Goal: Browse casually: Explore the website without a specific task or goal

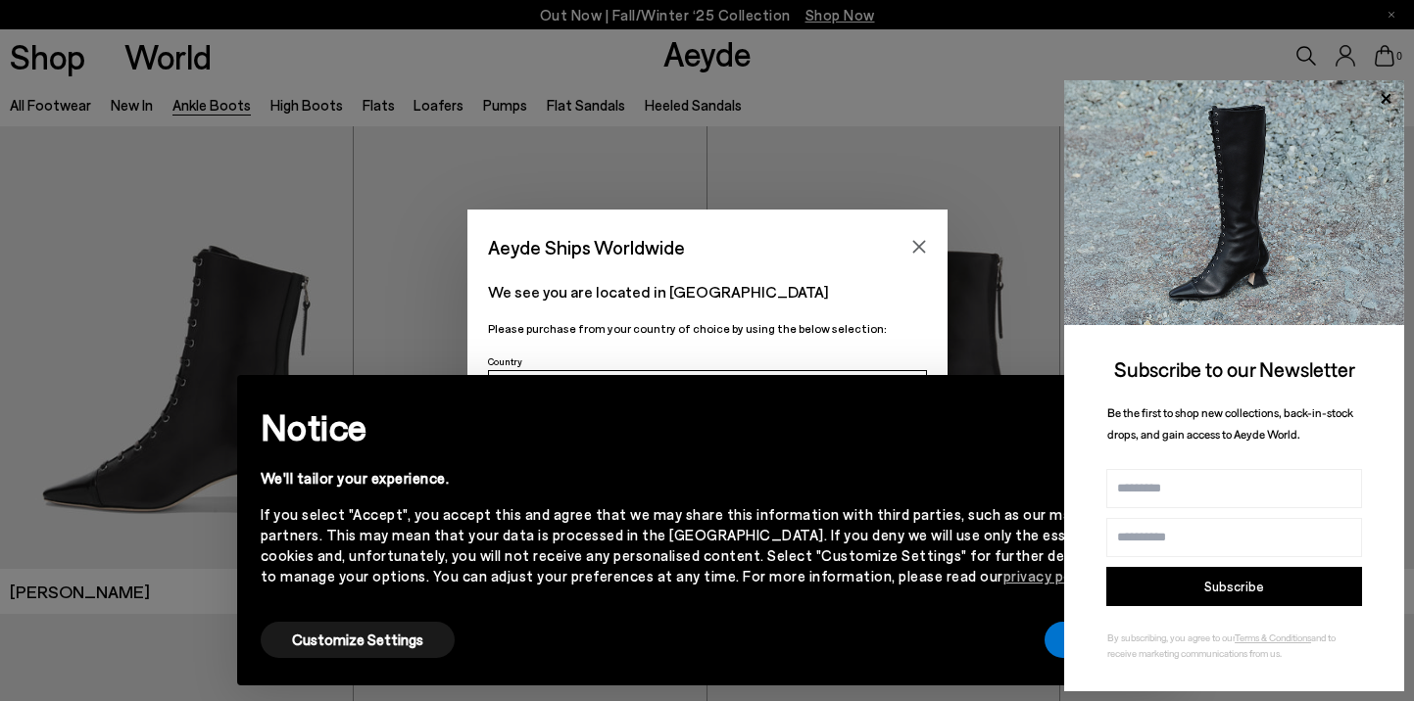
scroll to position [19, 0]
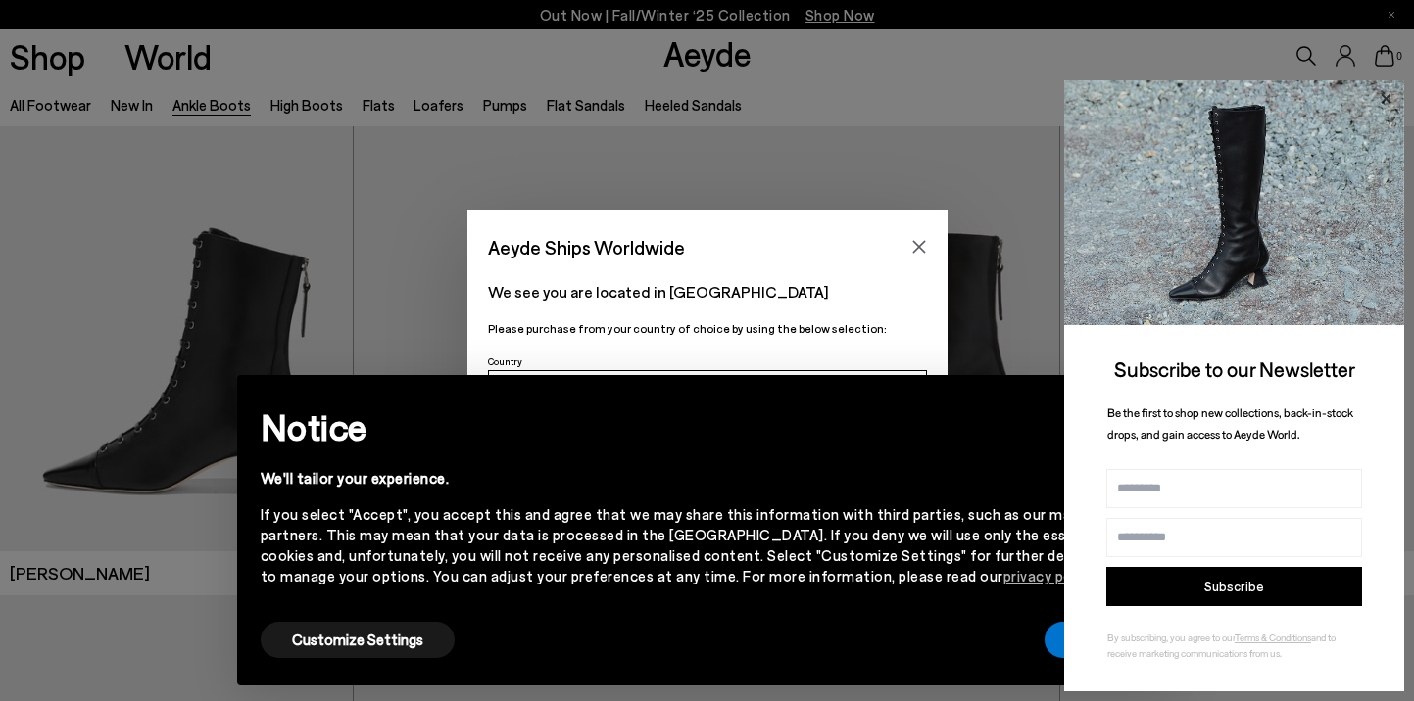
click at [1389, 90] on icon at bounding box center [1384, 98] width 25 height 25
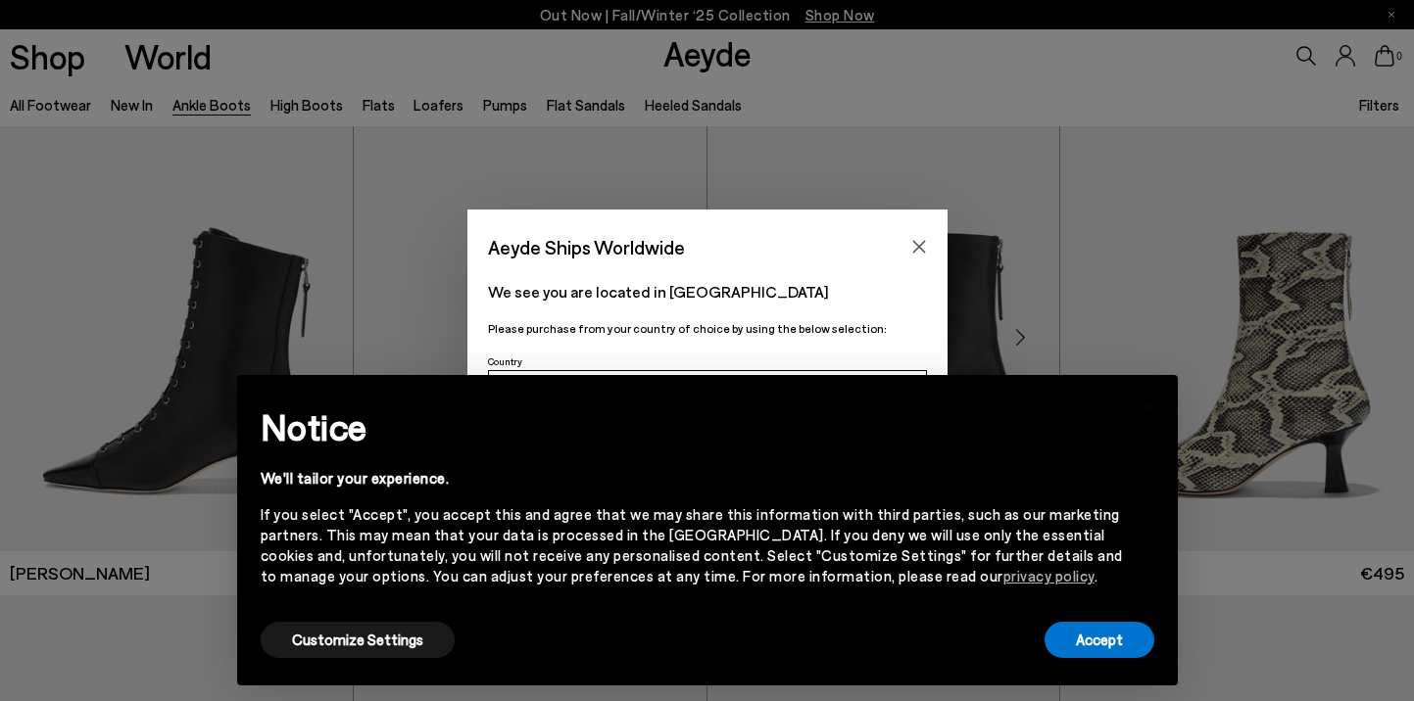
click at [915, 247] on icon "Close" at bounding box center [919, 247] width 16 height 16
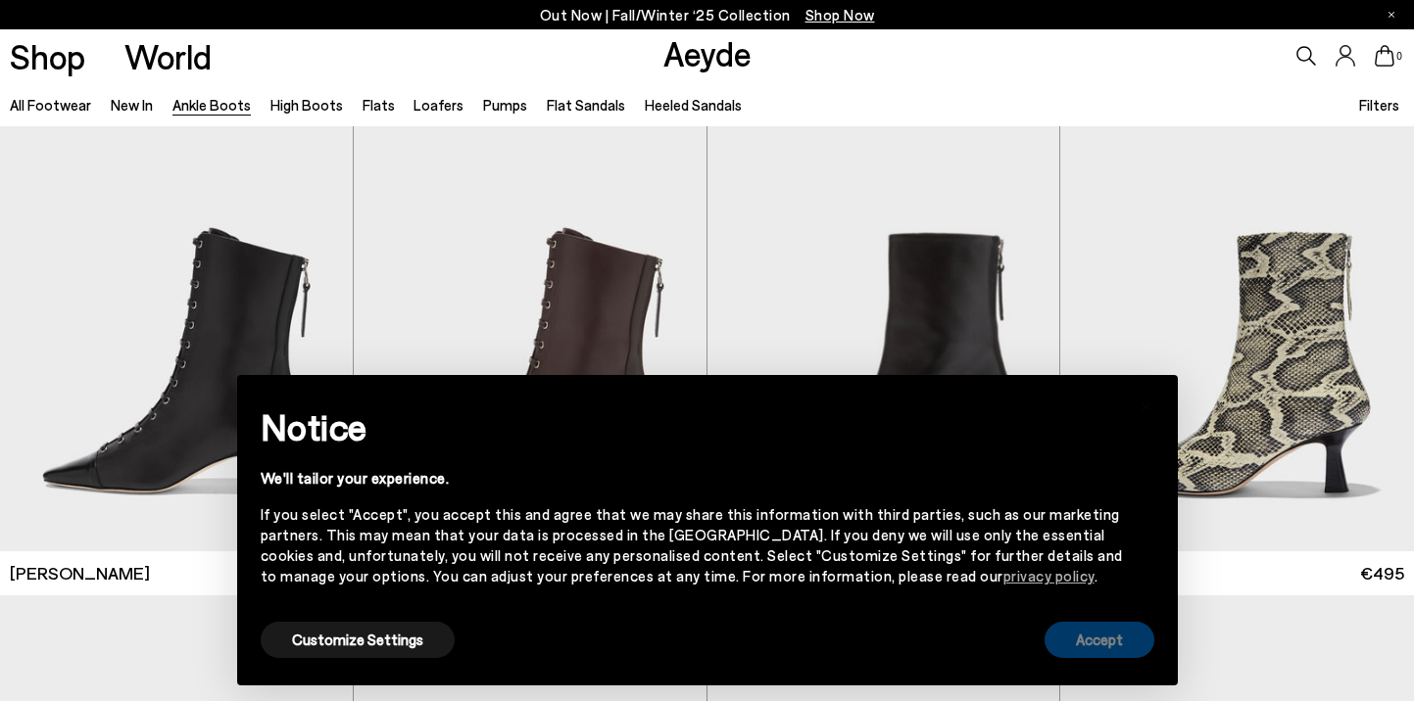
click at [1077, 633] on button "Accept" at bounding box center [1099, 640] width 110 height 36
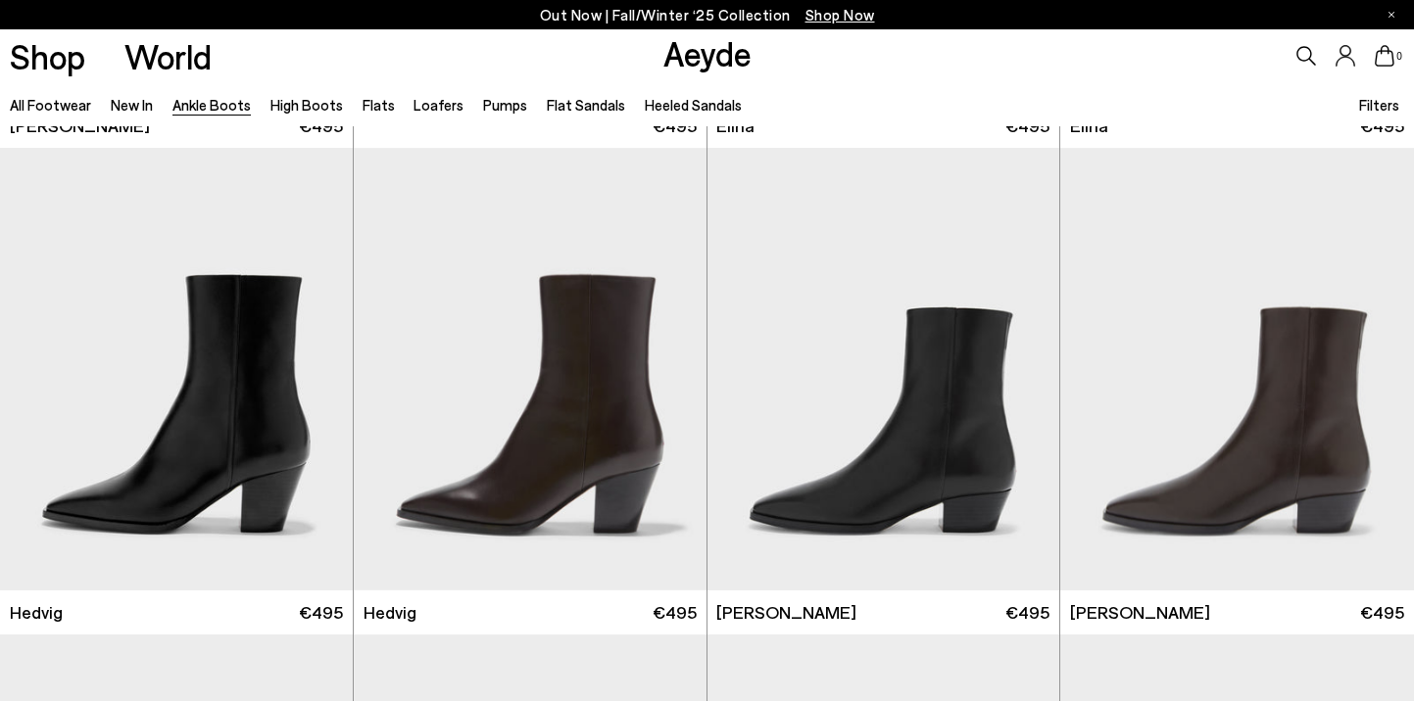
scroll to position [0, 0]
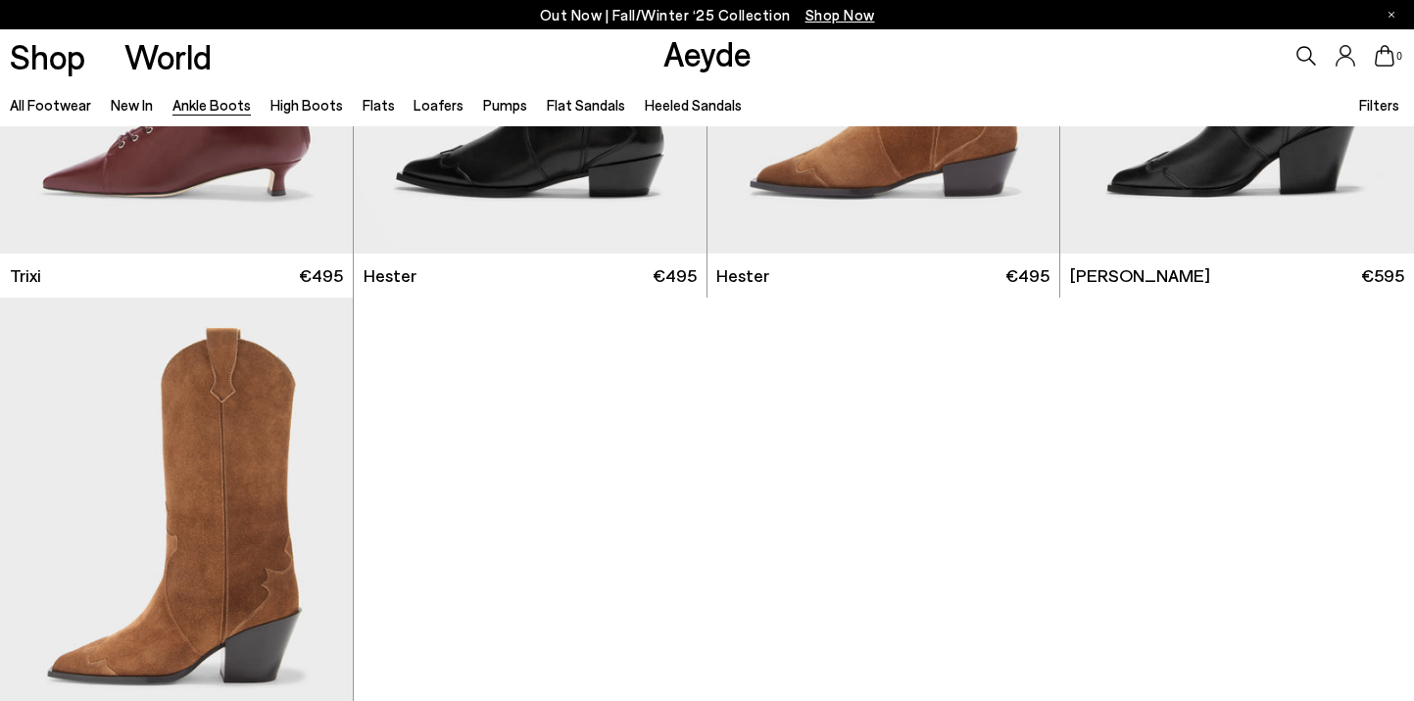
scroll to position [10529, 0]
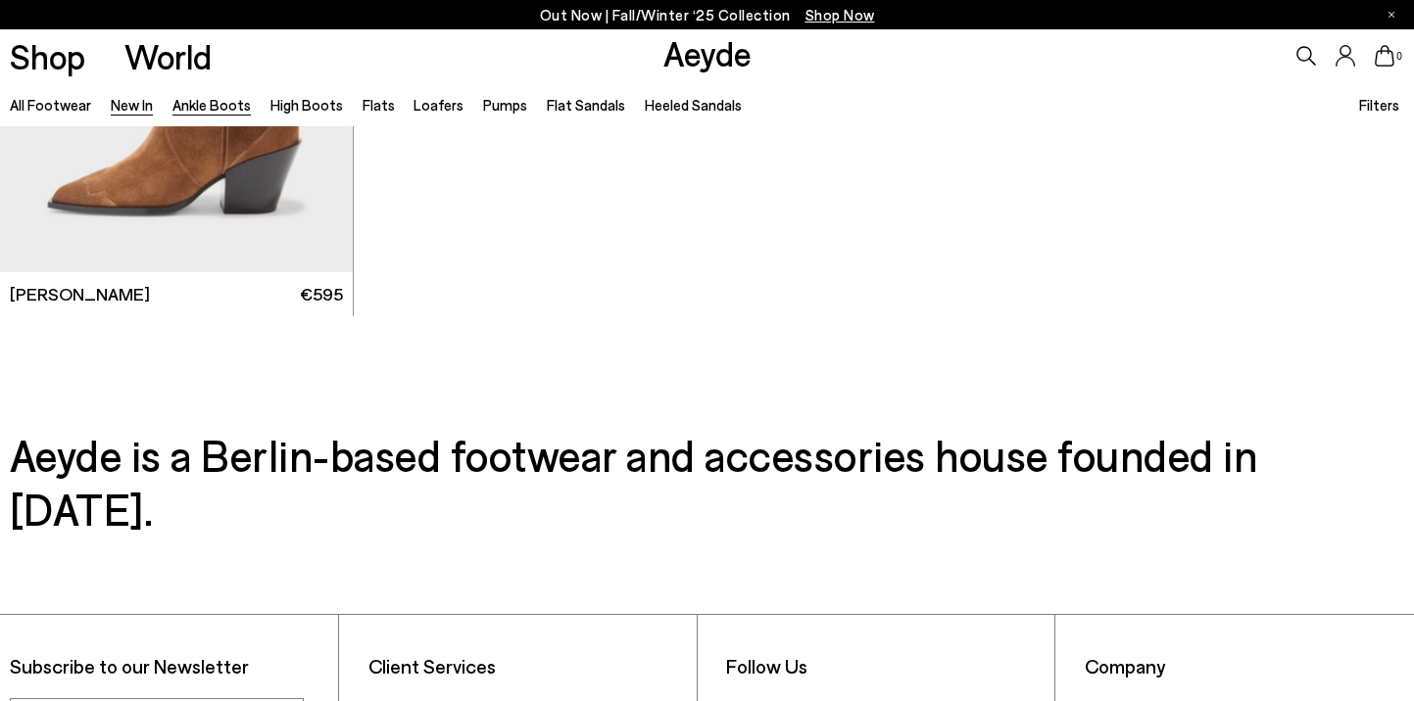
click at [124, 111] on link "New In" at bounding box center [132, 105] width 42 height 18
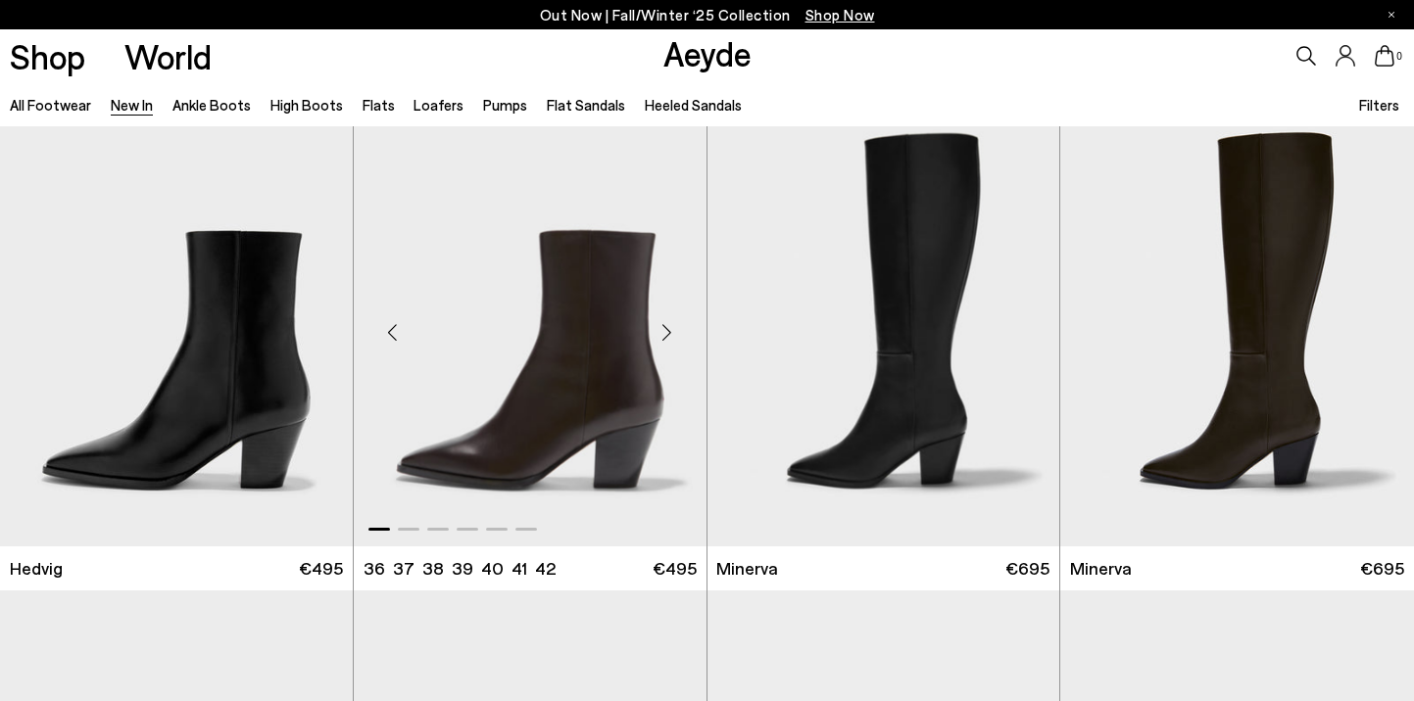
scroll to position [1, 0]
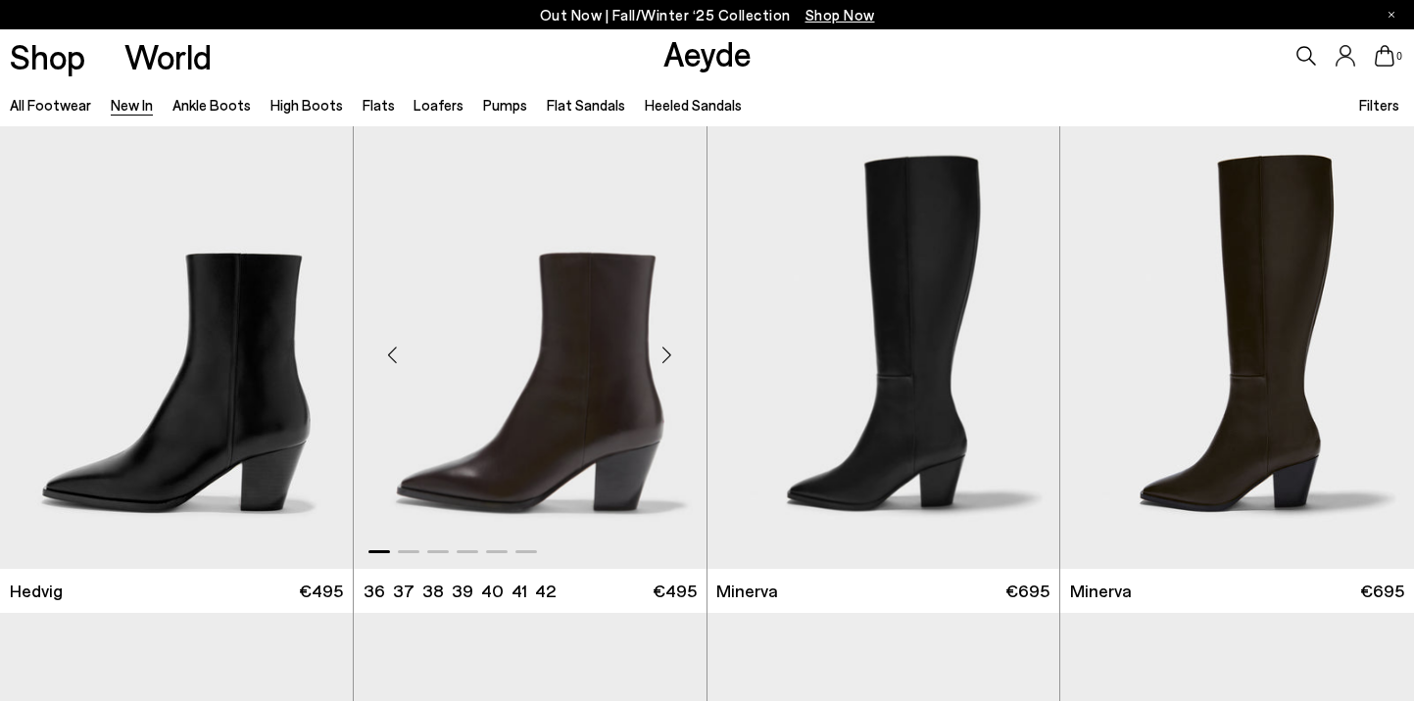
click at [664, 353] on div "Next slide" at bounding box center [667, 354] width 59 height 59
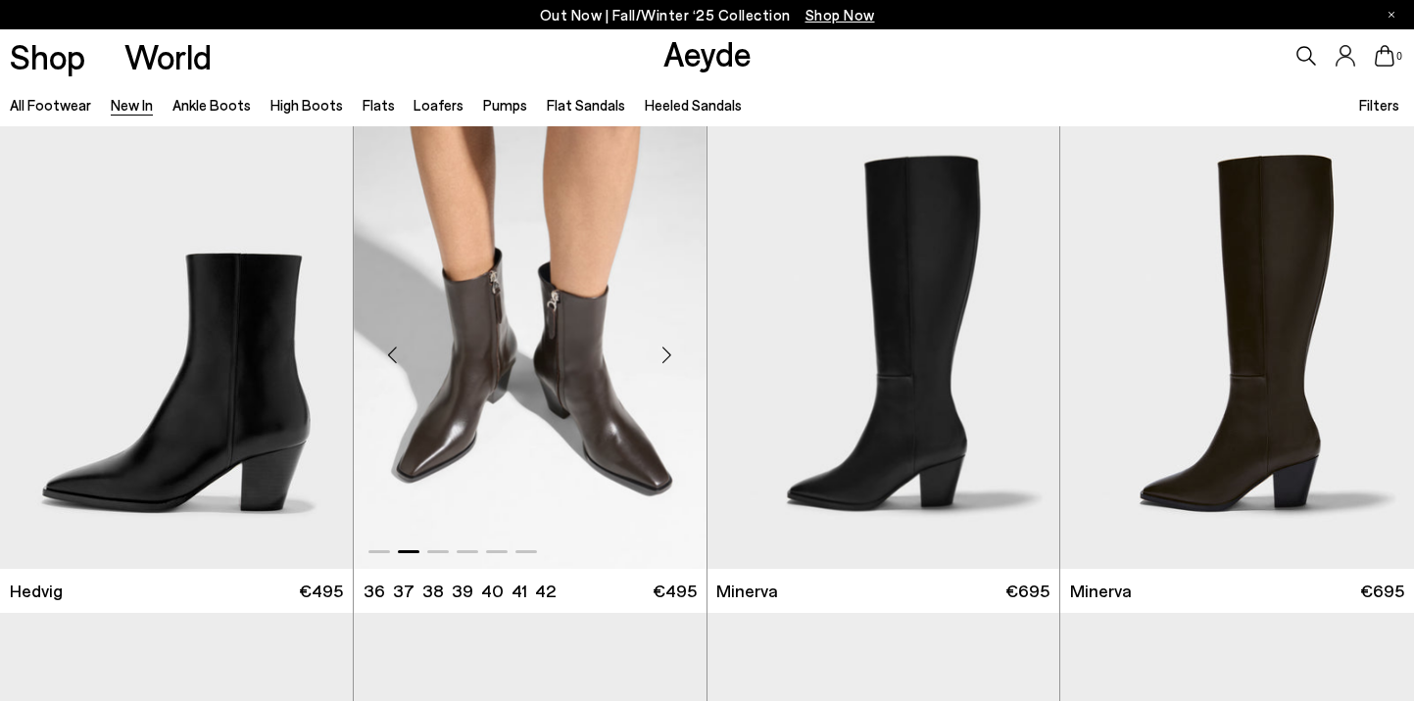
click at [664, 354] on div "Next slide" at bounding box center [667, 354] width 59 height 59
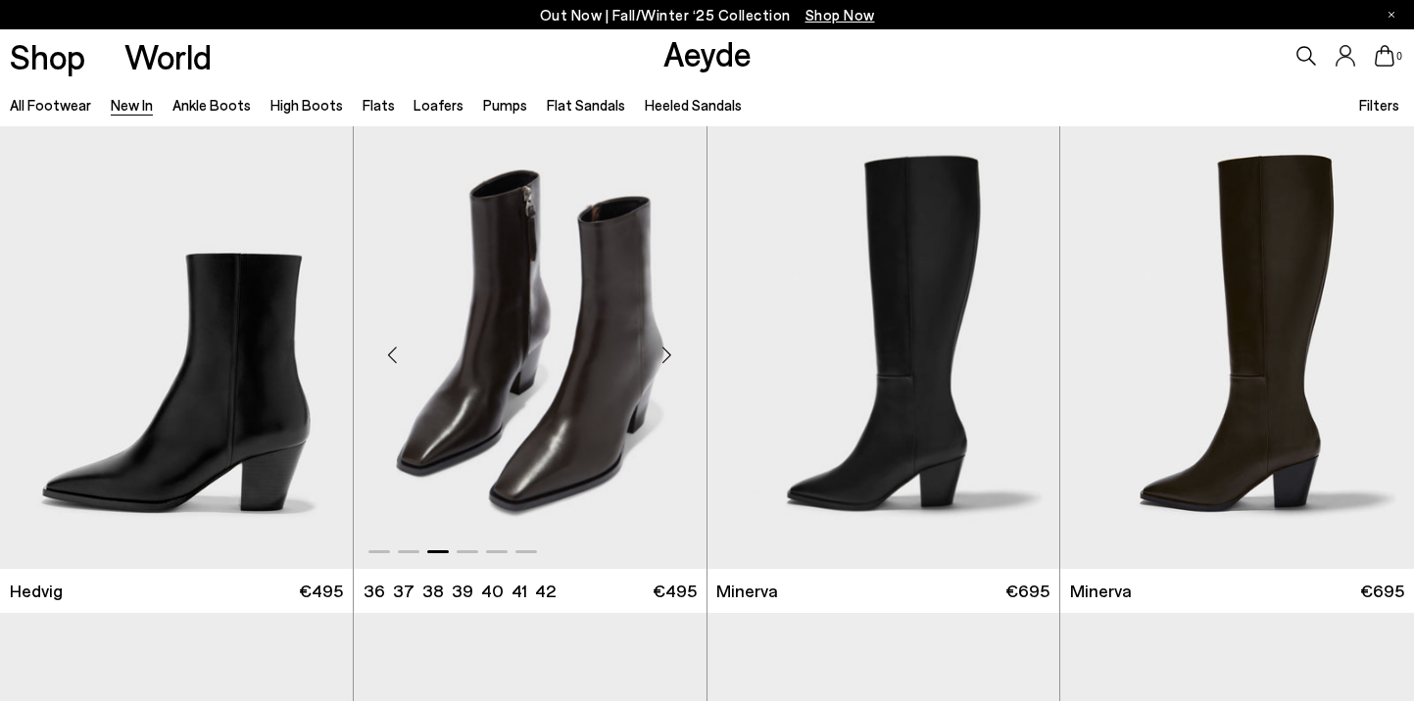
click at [664, 354] on div "Next slide" at bounding box center [667, 354] width 59 height 59
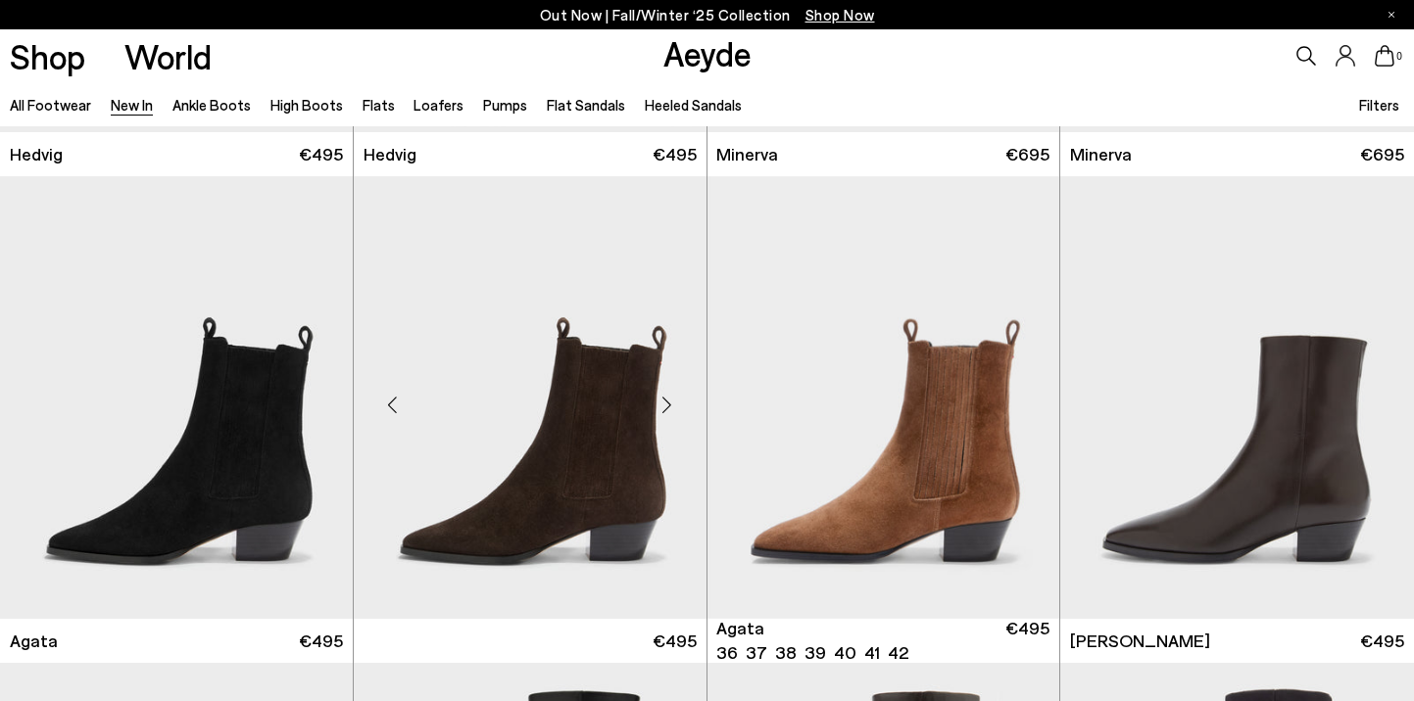
scroll to position [439, 0]
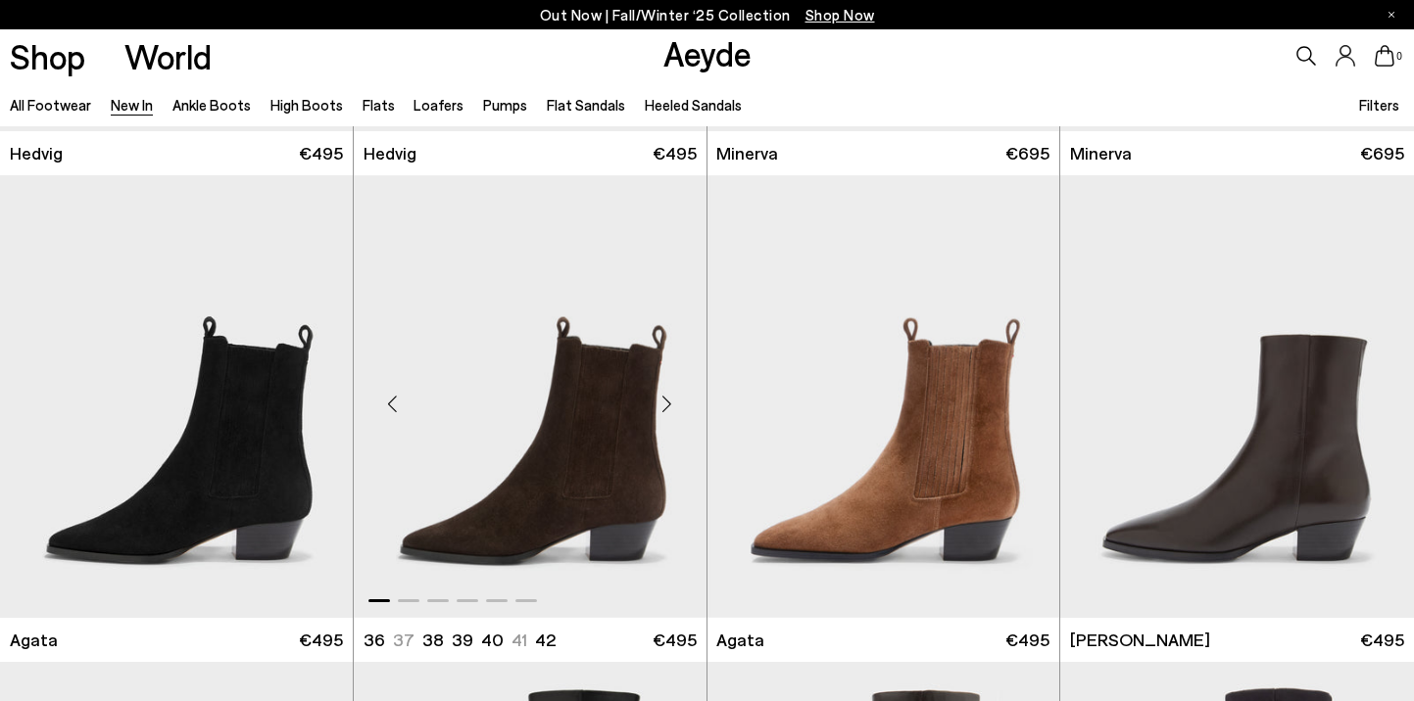
click at [670, 404] on div "Next slide" at bounding box center [667, 404] width 59 height 59
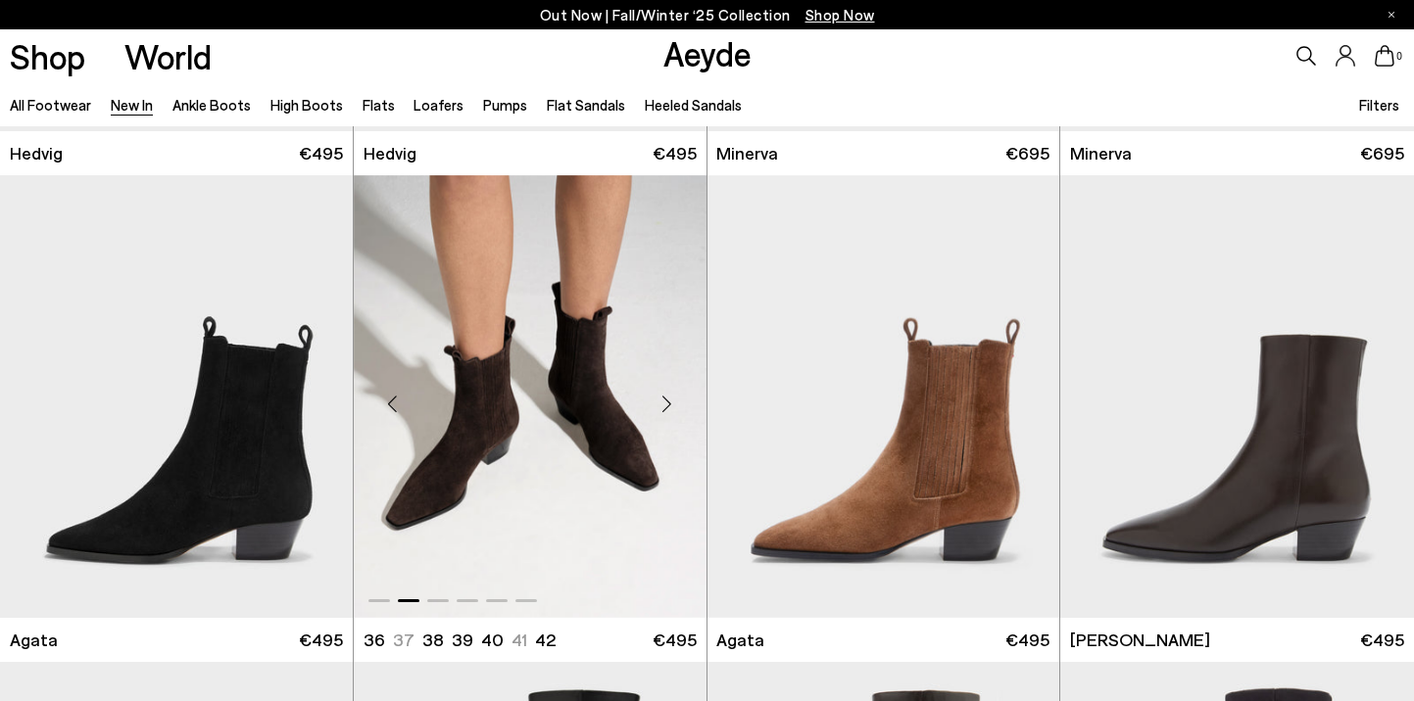
click at [670, 404] on div "Next slide" at bounding box center [667, 404] width 59 height 59
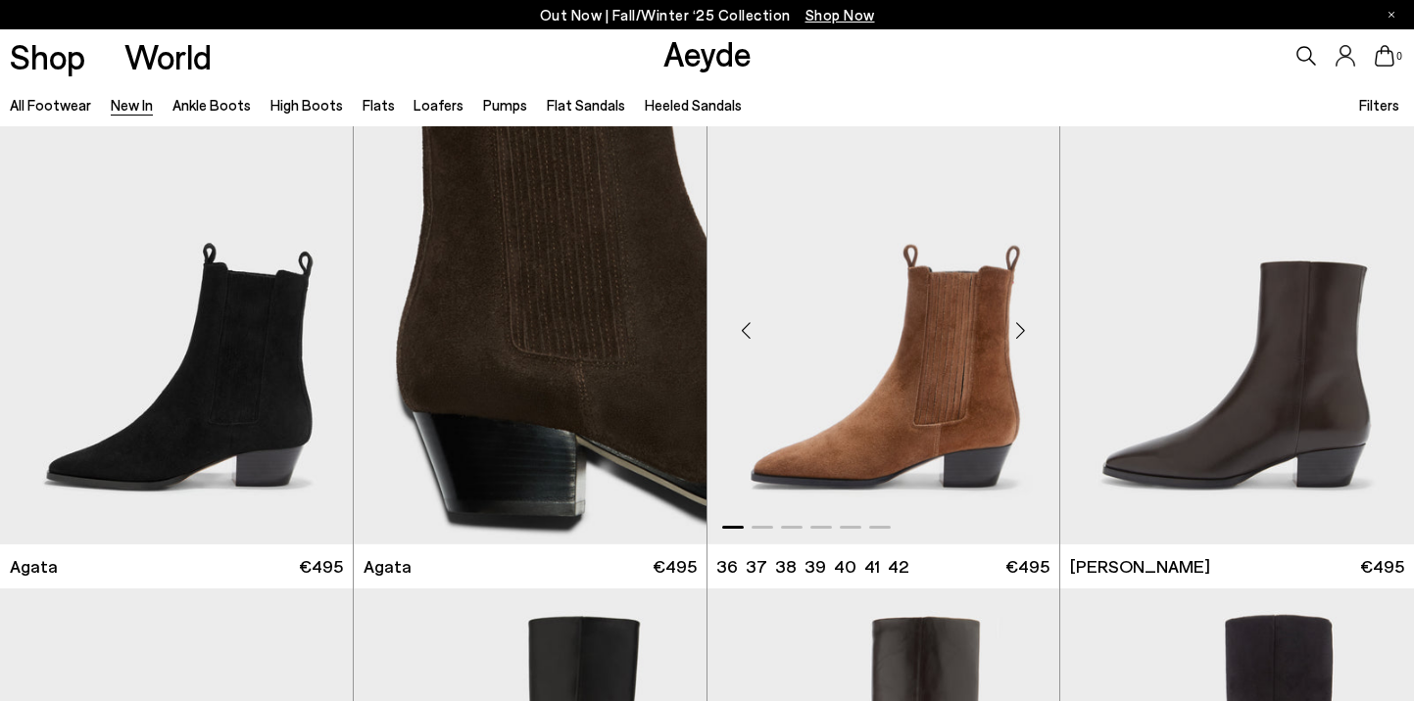
scroll to position [525, 0]
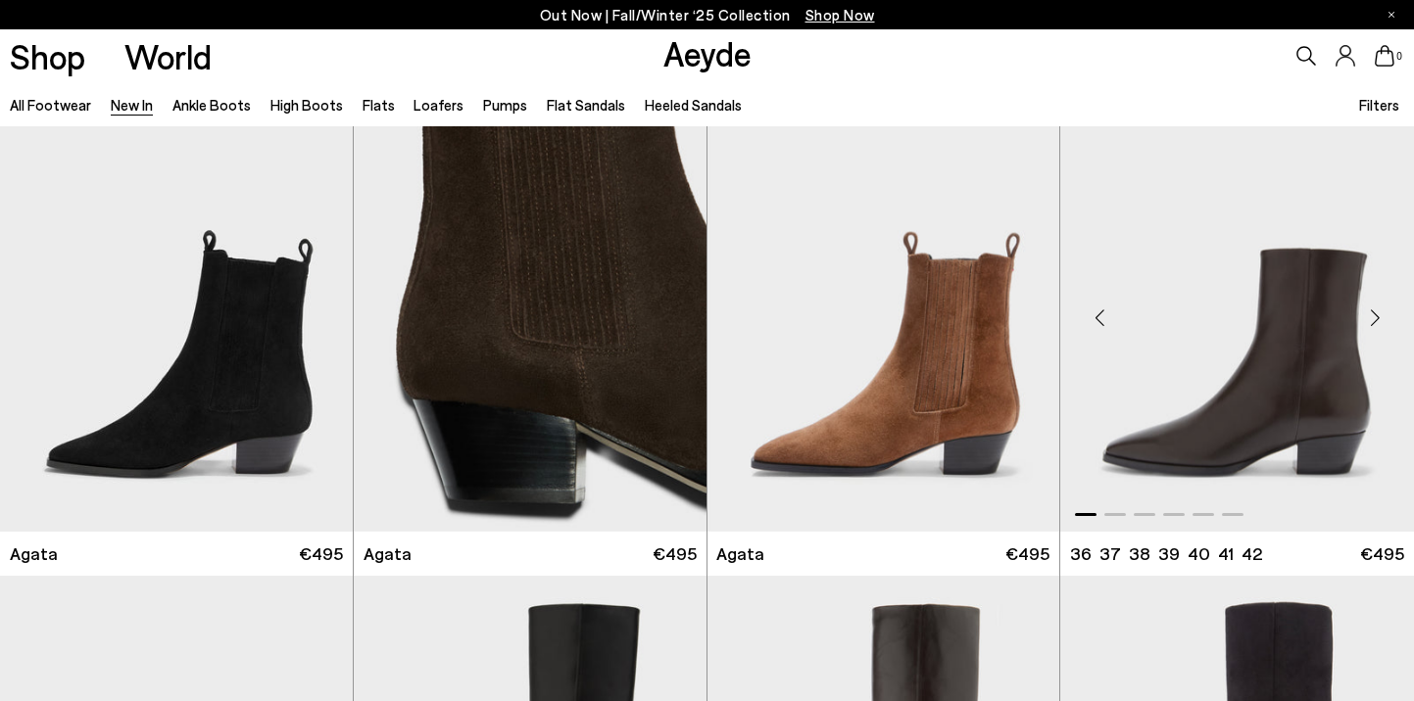
click at [1374, 323] on div "Next slide" at bounding box center [1374, 318] width 59 height 59
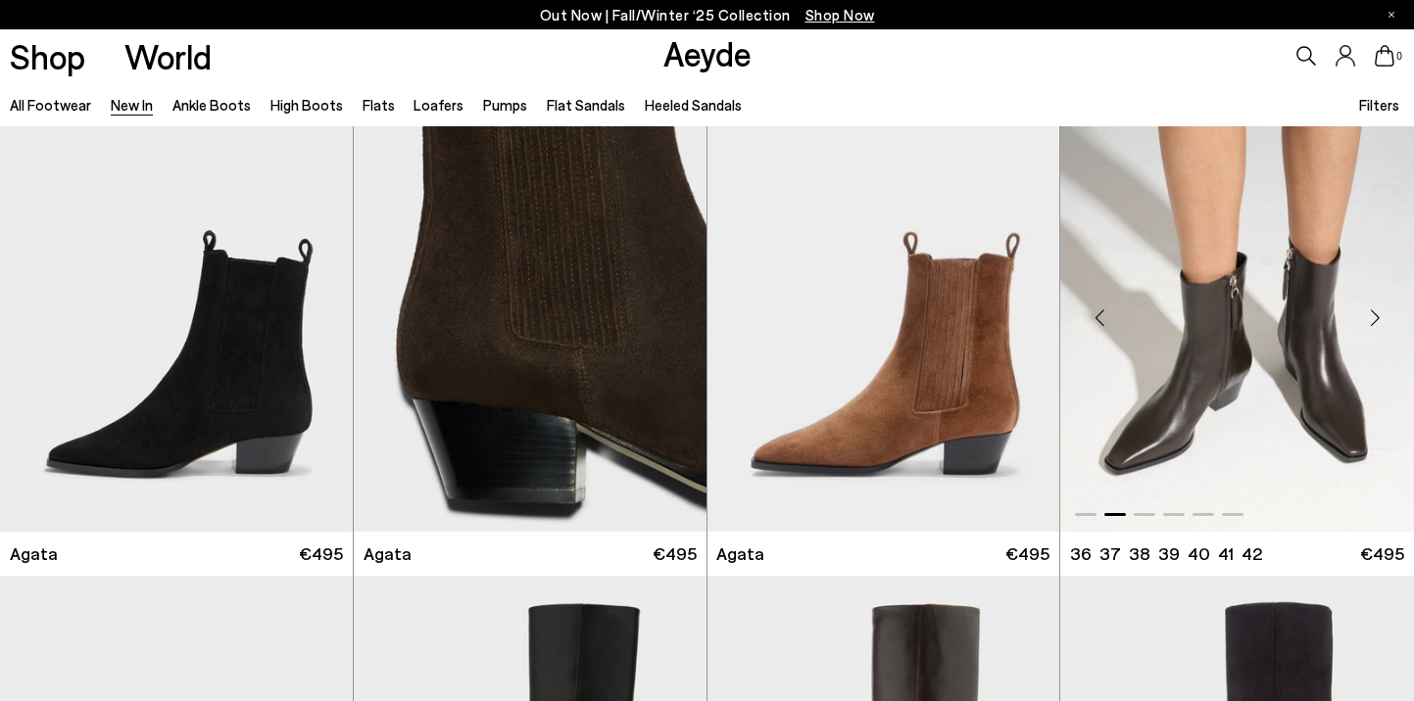
click at [1374, 323] on div "Next slide" at bounding box center [1374, 318] width 59 height 59
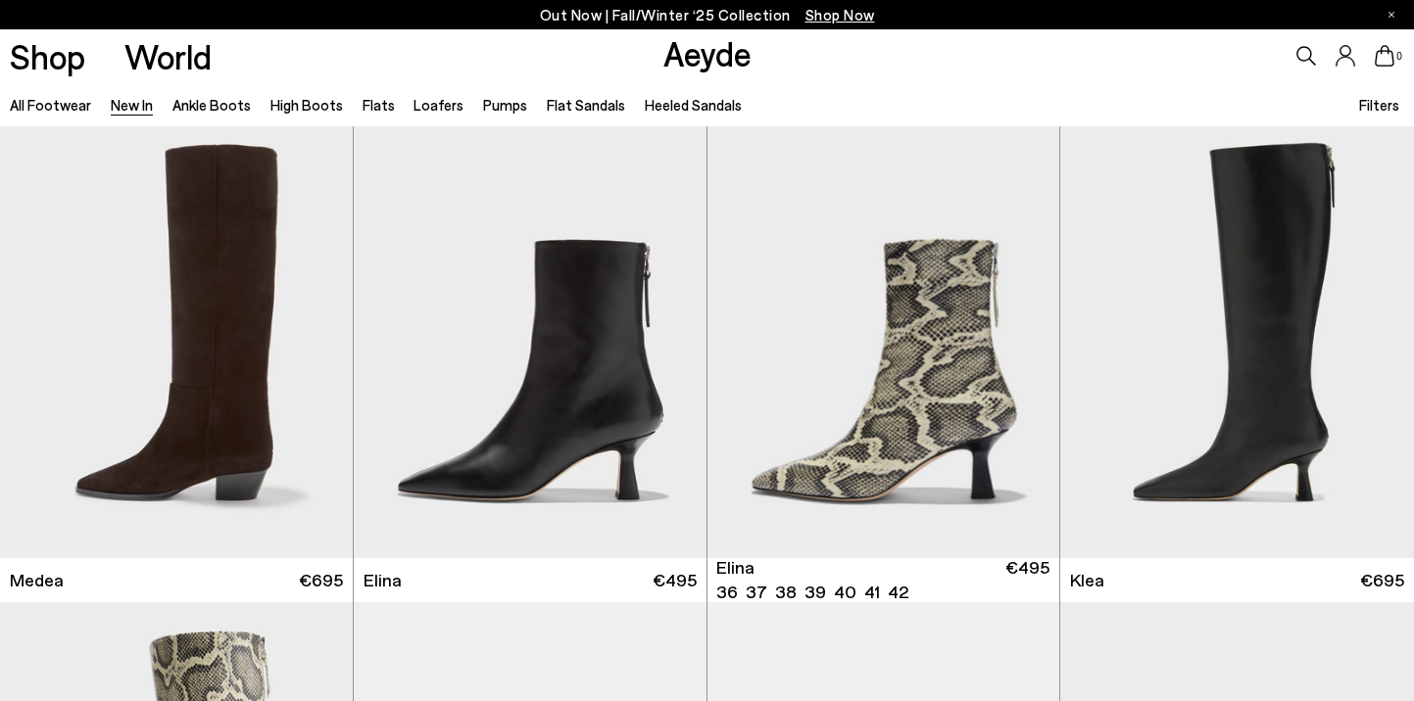
scroll to position [1477, 0]
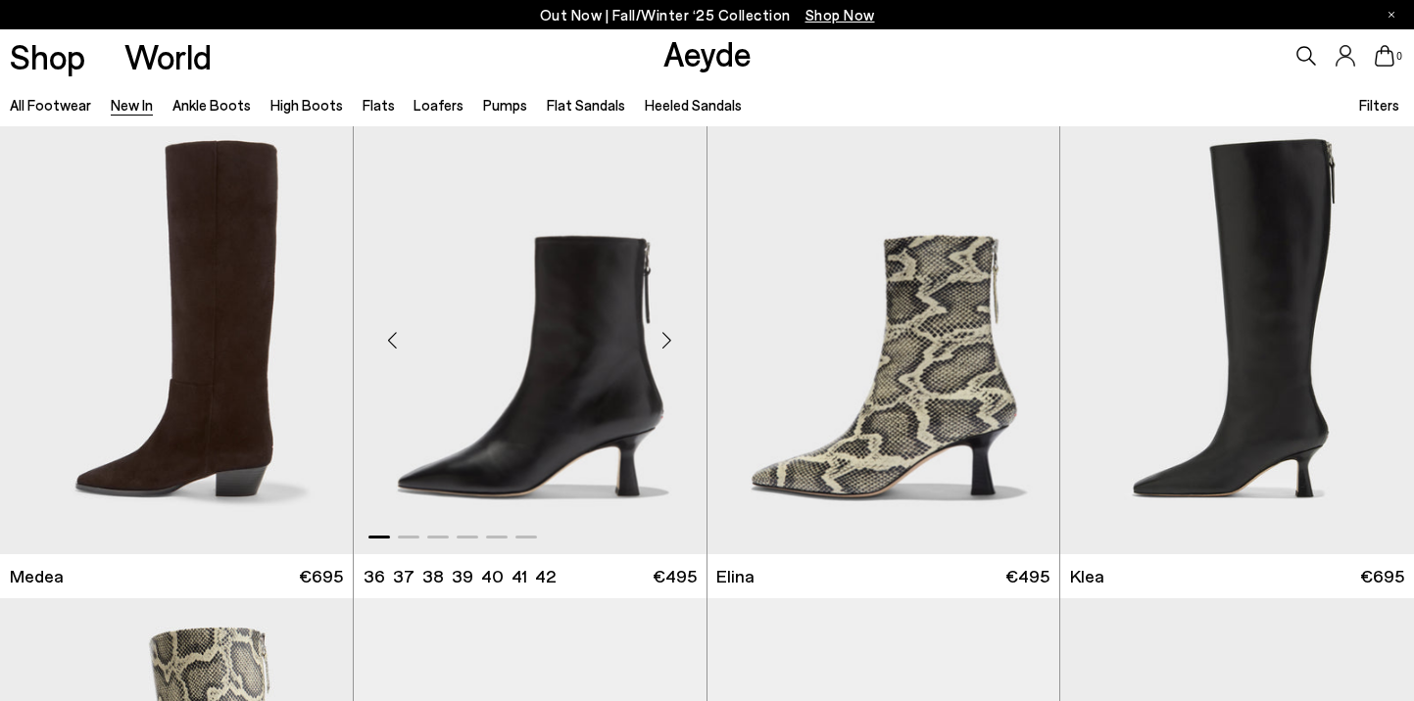
click at [671, 343] on div "Next slide" at bounding box center [667, 340] width 59 height 59
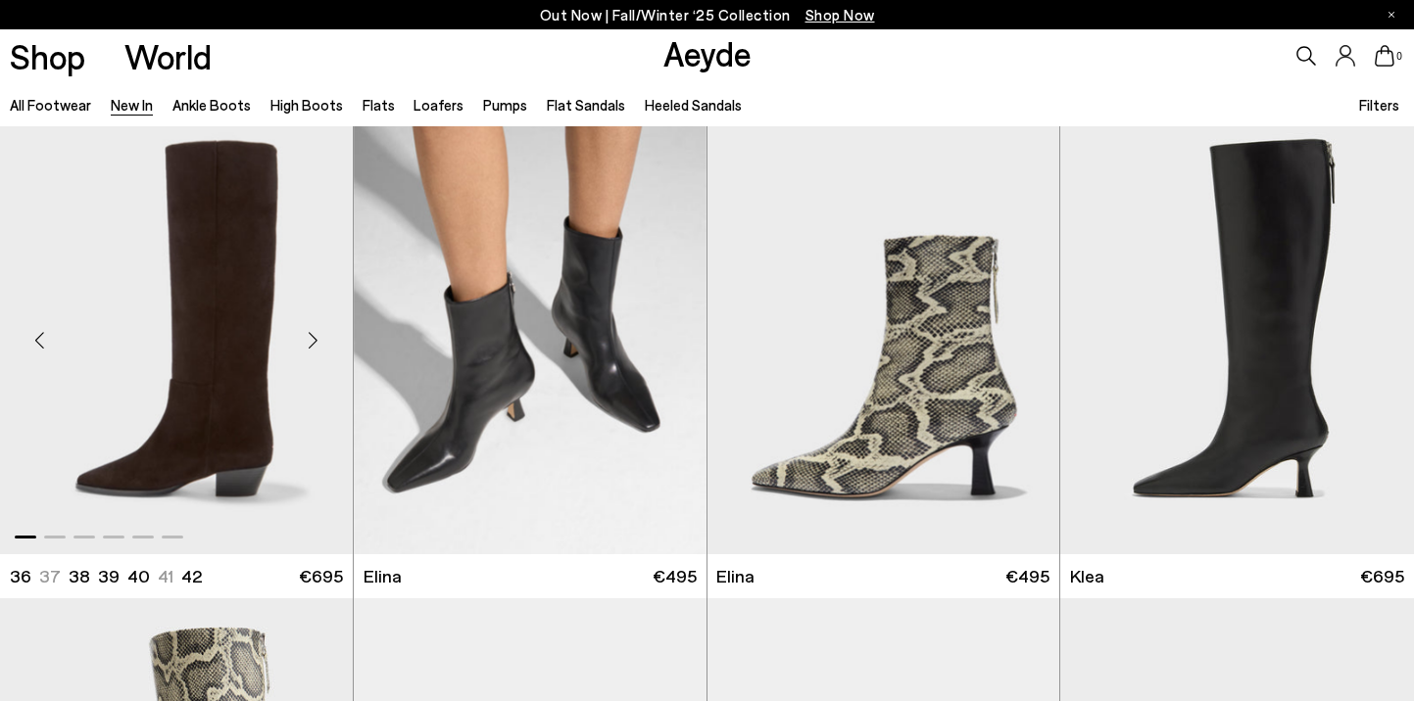
click at [314, 337] on div "Next slide" at bounding box center [313, 340] width 59 height 59
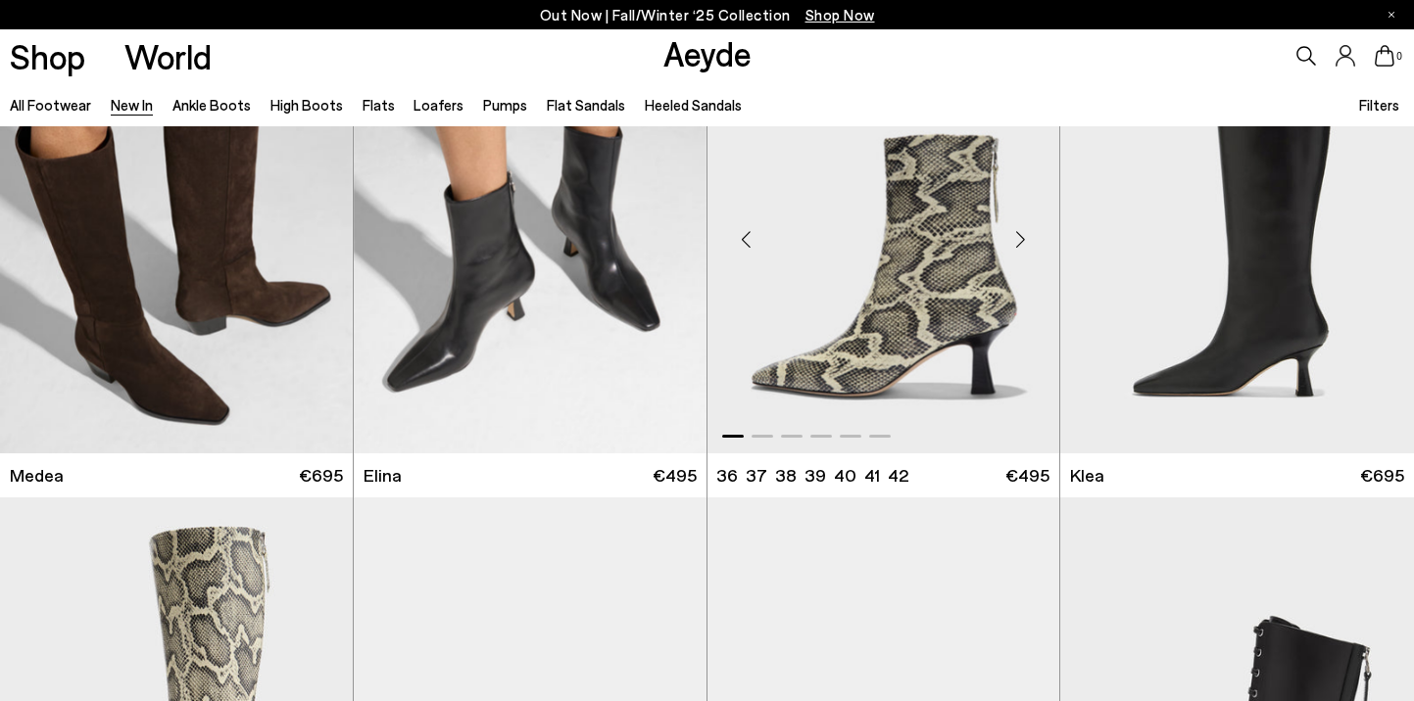
scroll to position [2048, 0]
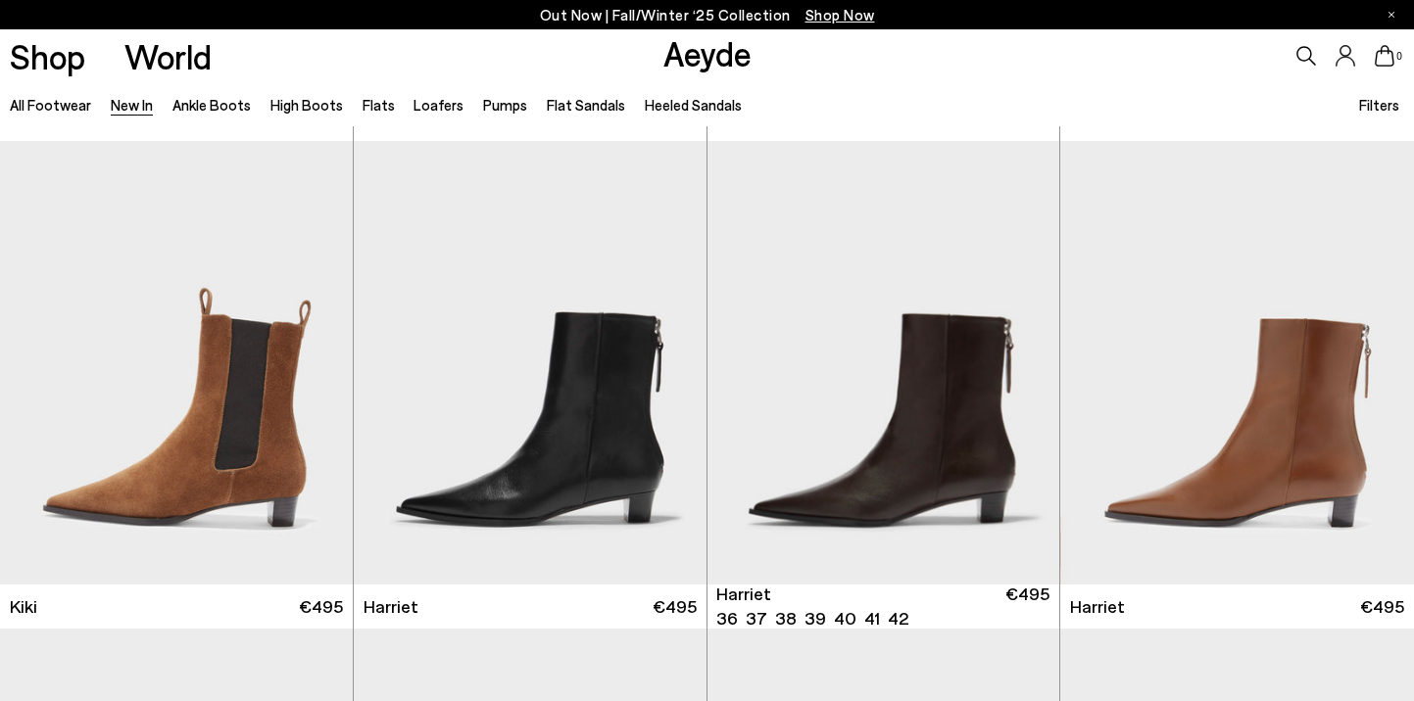
scroll to position [7366, 0]
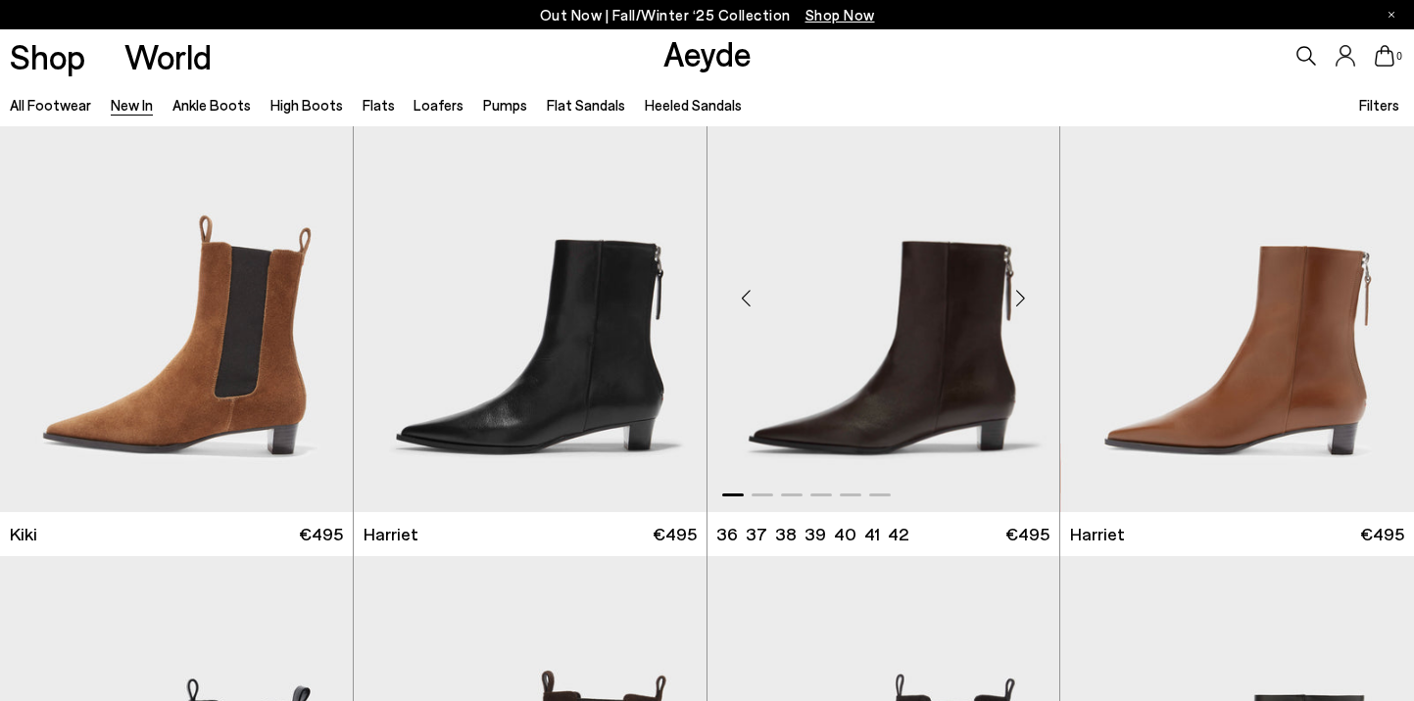
click at [1015, 298] on div "Next slide" at bounding box center [1019, 297] width 59 height 59
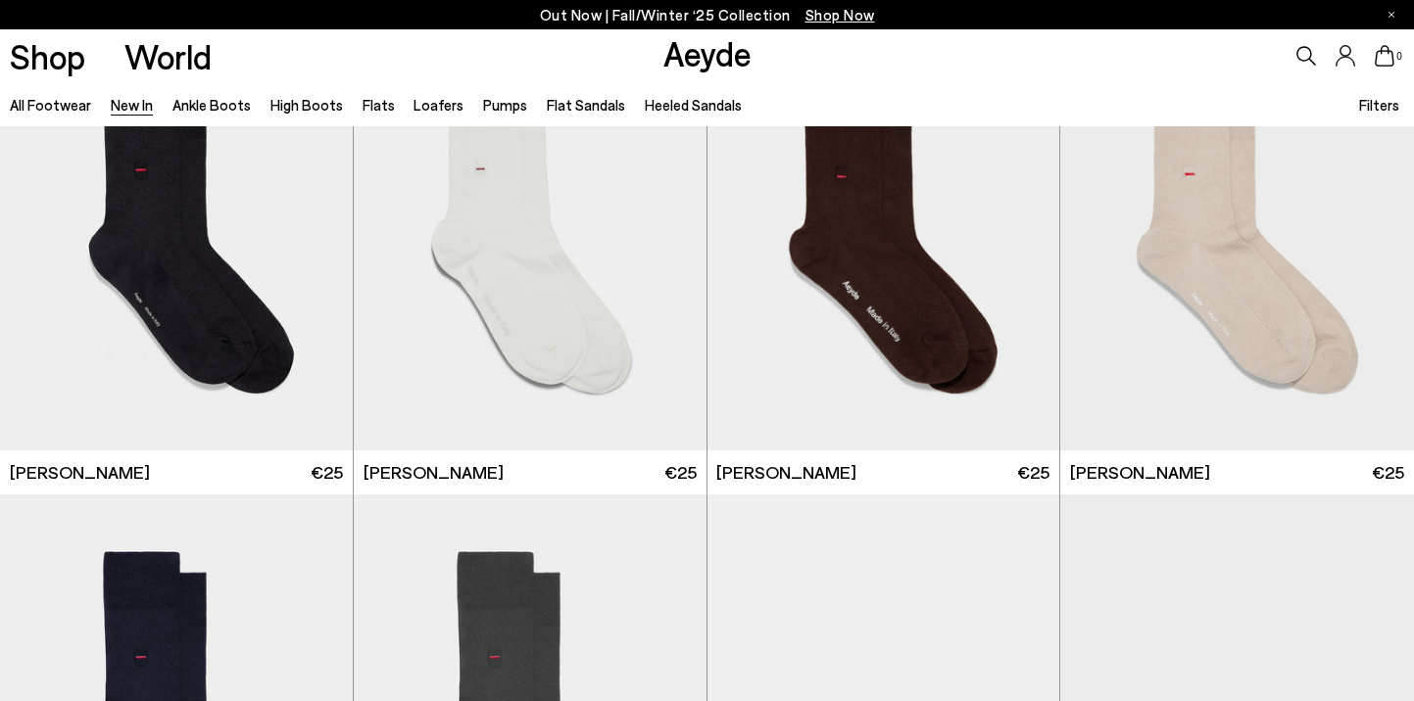
scroll to position [14683, 0]
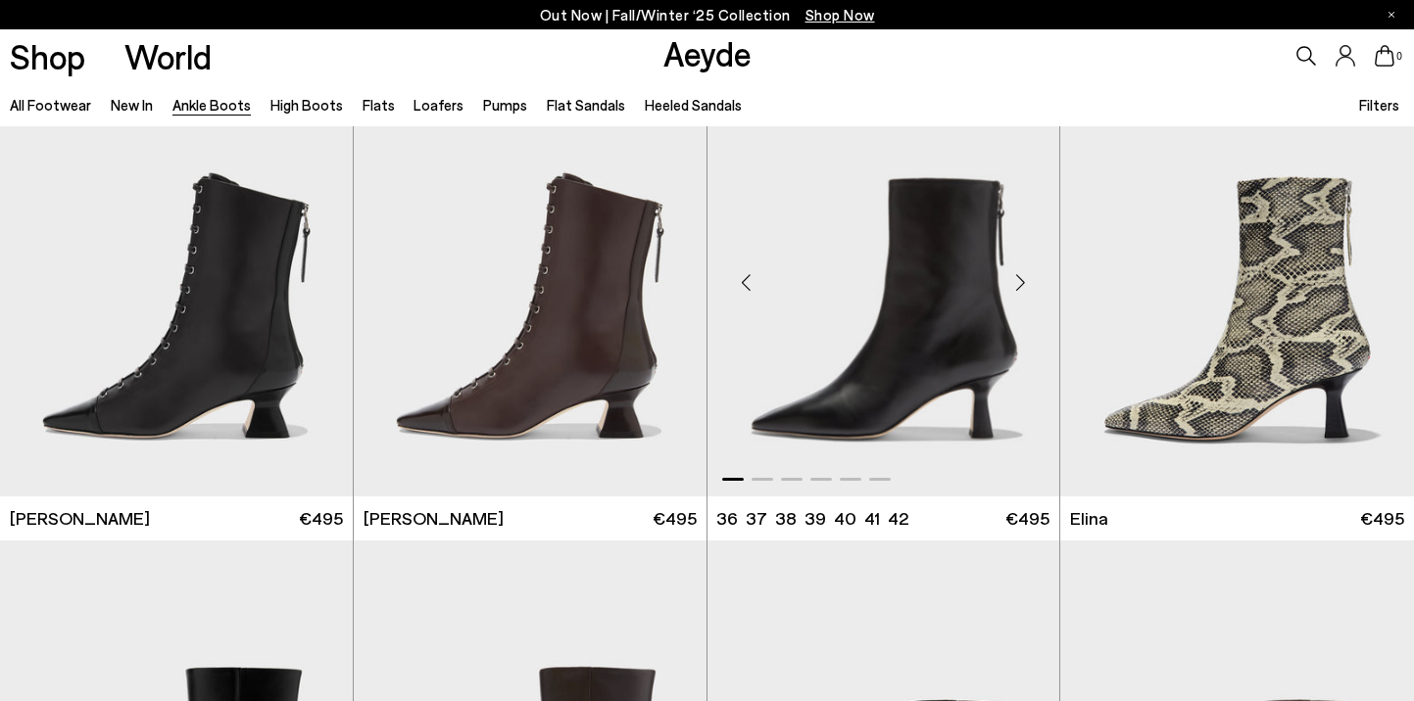
scroll to position [79, 0]
